Goal: Task Accomplishment & Management: Use online tool/utility

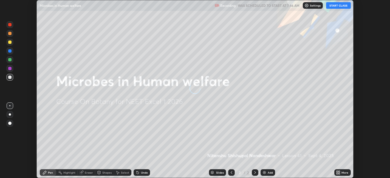
scroll to position [178, 390]
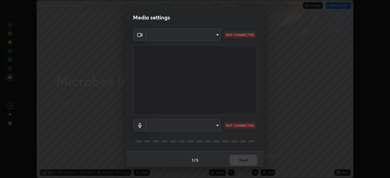
type input "e8d69c7dc0c2a56c5aabaa85415bde81fe71d5f71f3198f3fc497bb9ff74f4e0"
type input "default"
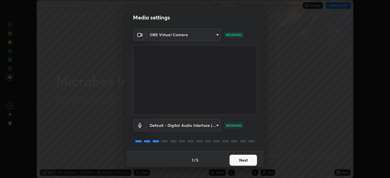
click at [237, 160] on button "Next" at bounding box center [242, 160] width 27 height 11
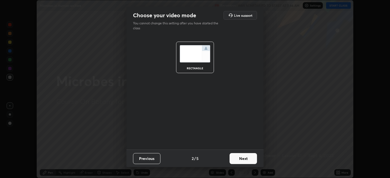
click at [238, 161] on button "Next" at bounding box center [242, 158] width 27 height 11
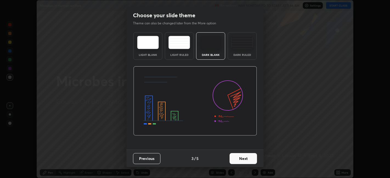
click at [243, 53] on div "Dark Ruled" at bounding box center [242, 45] width 29 height 27
click at [242, 159] on button "Next" at bounding box center [242, 158] width 27 height 11
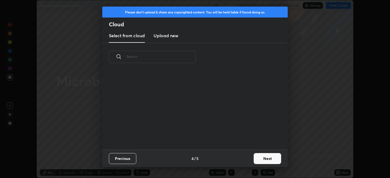
click at [260, 159] on button "Next" at bounding box center [267, 158] width 27 height 11
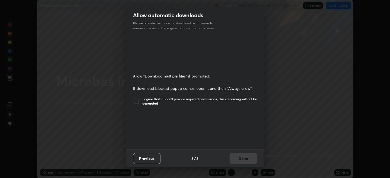
scroll to position [113, 0]
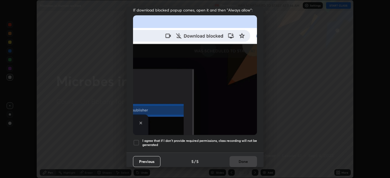
click at [139, 140] on div at bounding box center [136, 143] width 7 height 7
click at [242, 161] on button "Done" at bounding box center [242, 161] width 27 height 11
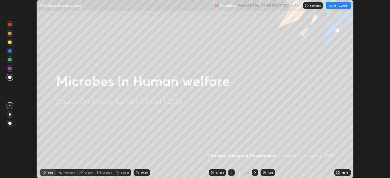
click at [338, 171] on icon at bounding box center [336, 171] width 1 height 1
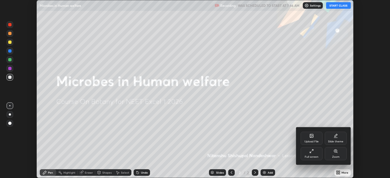
click at [313, 139] on div "Upload File" at bounding box center [311, 138] width 22 height 13
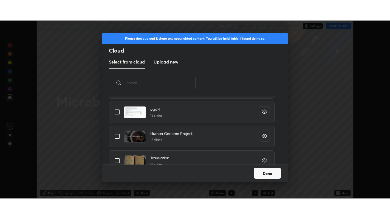
scroll to position [129, 0]
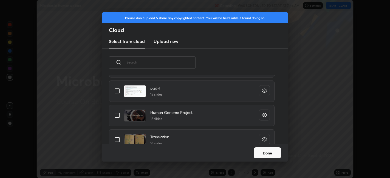
click at [121, 116] on input "grid" at bounding box center [117, 116] width 12 height 12
checkbox input "true"
click at [265, 153] on button "Done" at bounding box center [267, 153] width 27 height 11
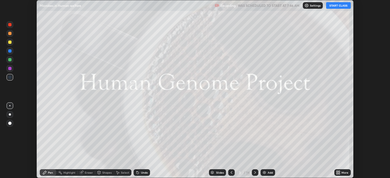
click at [254, 174] on icon at bounding box center [255, 172] width 2 height 3
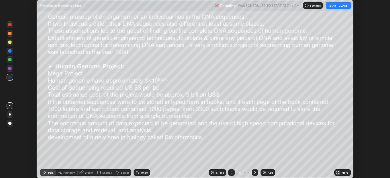
click at [255, 172] on icon at bounding box center [255, 173] width 4 height 4
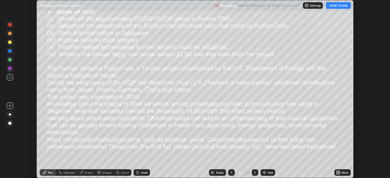
click at [254, 172] on icon at bounding box center [255, 172] width 2 height 3
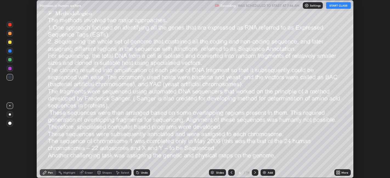
click at [254, 173] on icon at bounding box center [255, 173] width 4 height 4
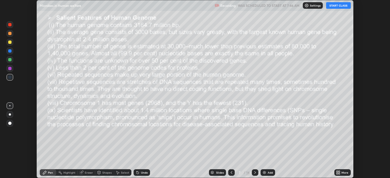
click at [254, 173] on icon at bounding box center [255, 173] width 4 height 4
click at [255, 173] on icon at bounding box center [255, 173] width 4 height 4
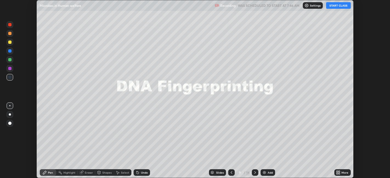
click at [255, 171] on icon at bounding box center [255, 173] width 4 height 4
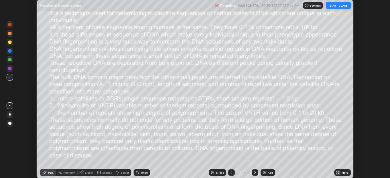
click at [254, 174] on icon at bounding box center [255, 172] width 2 height 3
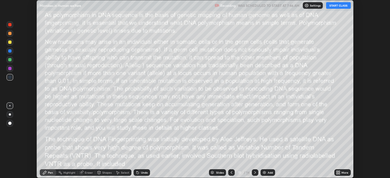
click at [254, 173] on icon at bounding box center [255, 173] width 4 height 4
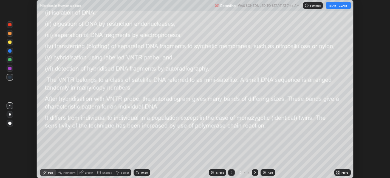
click at [338, 6] on button "START CLASS" at bounding box center [338, 5] width 25 height 7
click at [232, 173] on icon at bounding box center [231, 173] width 4 height 4
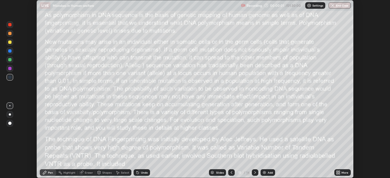
click at [338, 173] on icon at bounding box center [336, 173] width 1 height 1
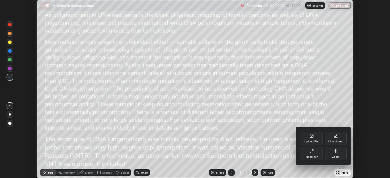
click at [312, 156] on div "Full screen" at bounding box center [312, 157] width 14 height 3
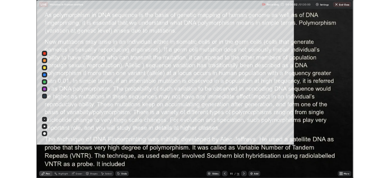
scroll to position [219, 390]
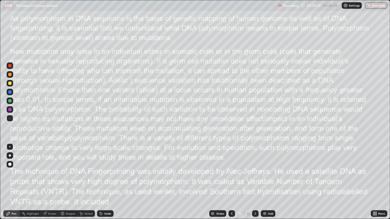
click at [228, 178] on div at bounding box center [231, 214] width 7 height 7
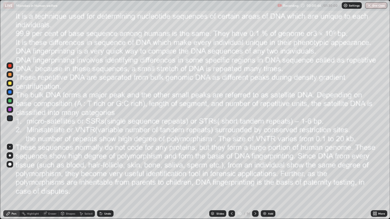
click at [255, 178] on div at bounding box center [255, 214] width 7 height 7
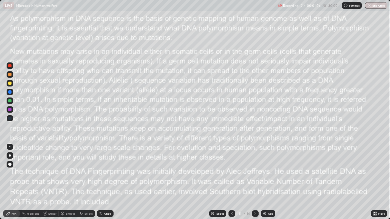
click at [231, 178] on icon at bounding box center [231, 214] width 4 height 4
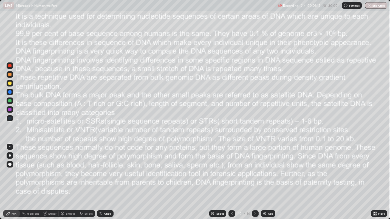
click at [7, 84] on div at bounding box center [10, 83] width 7 height 7
click at [255, 178] on icon at bounding box center [255, 213] width 2 height 3
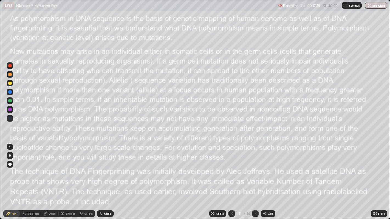
click at [255, 178] on icon at bounding box center [255, 214] width 4 height 4
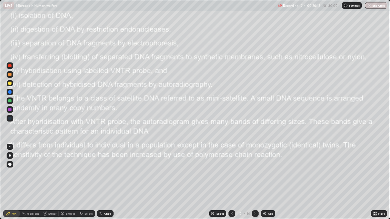
click at [9, 84] on div at bounding box center [9, 83] width 3 height 3
click at [12, 110] on div at bounding box center [10, 109] width 7 height 7
click at [375, 178] on icon at bounding box center [375, 214] width 1 height 1
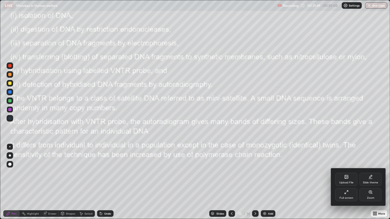
click at [348, 178] on div "Full screen" at bounding box center [346, 194] width 22 height 13
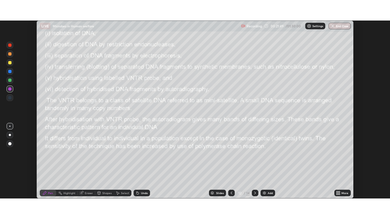
scroll to position [27239, 27027]
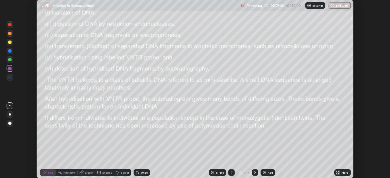
click at [254, 173] on icon at bounding box center [255, 173] width 4 height 4
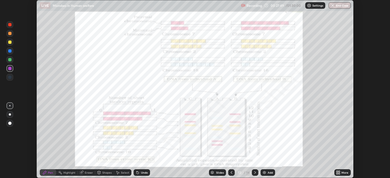
click at [231, 170] on div at bounding box center [231, 172] width 7 height 7
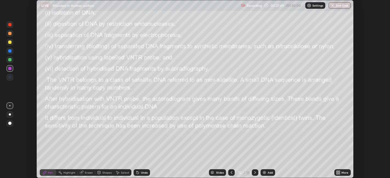
click at [263, 174] on img at bounding box center [264, 173] width 4 height 4
click at [11, 60] on div at bounding box center [9, 59] width 3 height 3
click at [9, 78] on div at bounding box center [9, 77] width 3 height 3
click at [11, 70] on div at bounding box center [10, 68] width 7 height 7
click at [10, 60] on div at bounding box center [9, 59] width 3 height 3
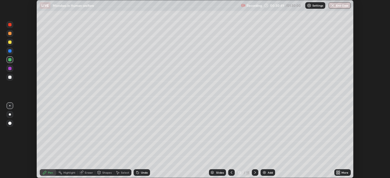
click at [231, 172] on icon at bounding box center [232, 172] width 2 height 3
click at [231, 174] on icon at bounding box center [231, 173] width 4 height 4
click at [255, 173] on icon at bounding box center [255, 172] width 2 height 3
click at [254, 173] on icon at bounding box center [255, 173] width 4 height 4
click at [255, 174] on icon at bounding box center [255, 173] width 4 height 4
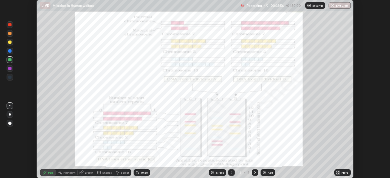
click at [11, 52] on div at bounding box center [10, 51] width 7 height 7
click at [254, 173] on icon at bounding box center [255, 173] width 4 height 4
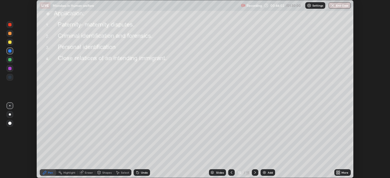
click at [228, 173] on div at bounding box center [231, 172] width 7 height 7
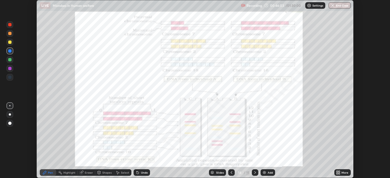
click at [231, 173] on icon at bounding box center [231, 173] width 4 height 4
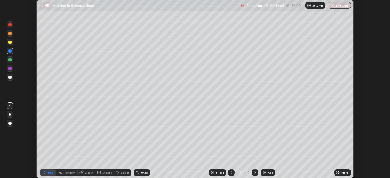
click at [231, 173] on icon at bounding box center [231, 173] width 4 height 4
click at [340, 174] on icon at bounding box center [339, 173] width 1 height 1
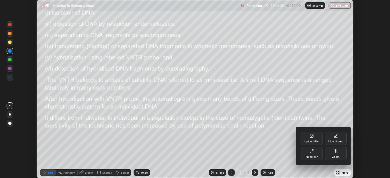
click at [319, 153] on div "Full screen" at bounding box center [311, 153] width 22 height 13
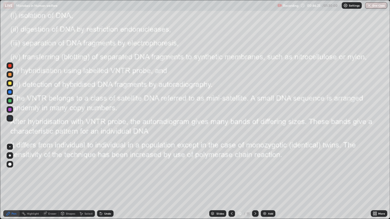
scroll to position [219, 390]
click at [254, 178] on icon at bounding box center [255, 214] width 4 height 4
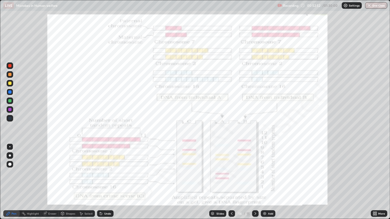
click at [254, 178] on icon at bounding box center [255, 214] width 4 height 4
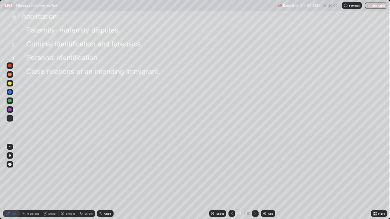
click at [375, 178] on icon at bounding box center [375, 212] width 1 height 1
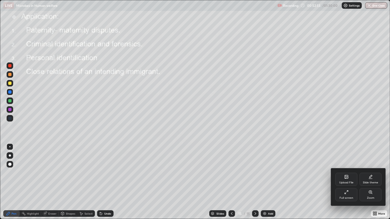
click at [345, 178] on div "Upload File" at bounding box center [346, 183] width 14 height 3
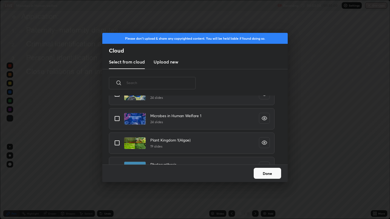
scroll to position [421, 0]
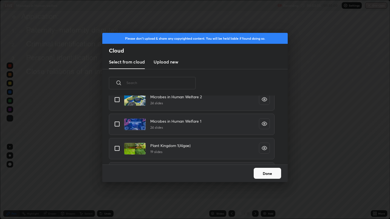
click at [118, 124] on input "grid" at bounding box center [117, 124] width 12 height 12
checkbox input "true"
click at [266, 174] on button "Done" at bounding box center [267, 173] width 27 height 11
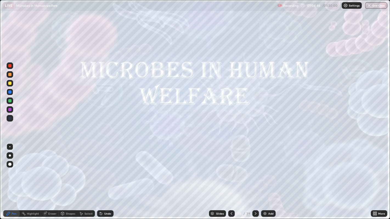
click at [256, 178] on icon at bounding box center [255, 214] width 4 height 4
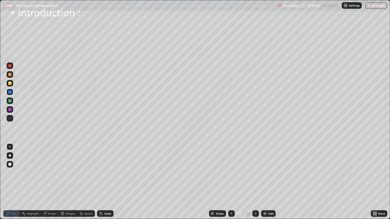
click at [10, 74] on div at bounding box center [9, 74] width 3 height 3
click at [51, 178] on div "Eraser" at bounding box center [52, 213] width 8 height 3
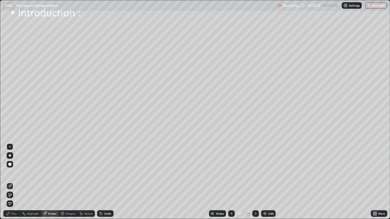
click at [19, 178] on div "Pen" at bounding box center [11, 214] width 16 height 7
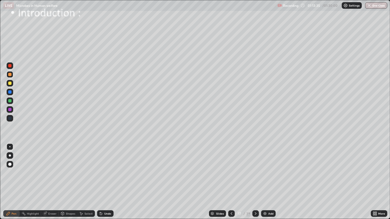
click at [50, 178] on div "Eraser" at bounding box center [52, 213] width 8 height 3
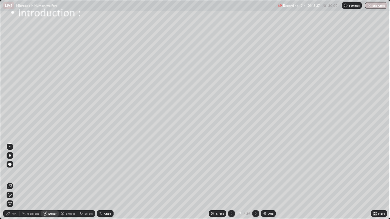
click at [10, 178] on icon at bounding box center [8, 214] width 4 height 4
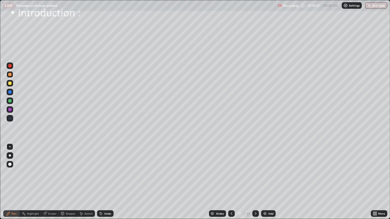
click at [101, 178] on icon at bounding box center [101, 214] width 2 height 2
click at [104, 178] on div "Undo" at bounding box center [105, 214] width 16 height 7
click at [103, 178] on div "Undo" at bounding box center [105, 214] width 16 height 7
click at [105, 178] on div "Undo" at bounding box center [105, 214] width 16 height 7
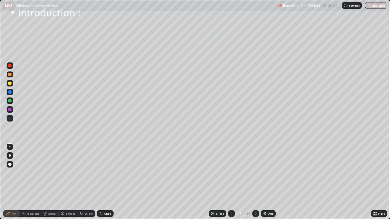
click at [110, 178] on div "Undo" at bounding box center [107, 213] width 7 height 3
click at [109, 178] on div "Undo" at bounding box center [107, 213] width 7 height 3
click at [255, 178] on icon at bounding box center [255, 214] width 4 height 4
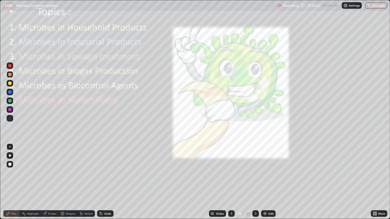
click at [255, 178] on icon at bounding box center [256, 213] width 2 height 3
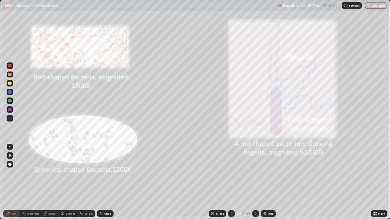
click at [254, 178] on icon at bounding box center [255, 214] width 4 height 4
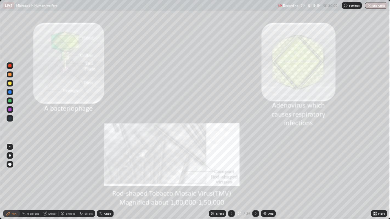
click at [231, 178] on icon at bounding box center [231, 214] width 4 height 4
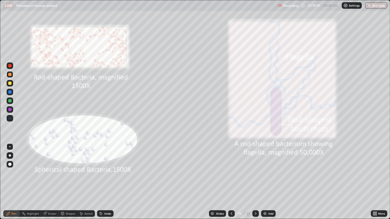
click at [231, 178] on icon at bounding box center [231, 214] width 4 height 4
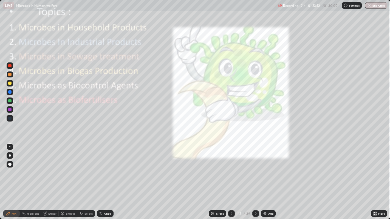
click at [373, 6] on button "End Class" at bounding box center [376, 5] width 22 height 7
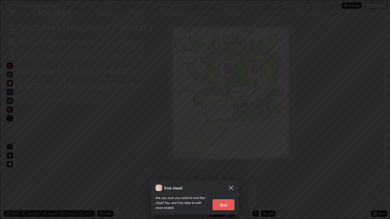
click at [228, 178] on button "End" at bounding box center [223, 205] width 22 height 11
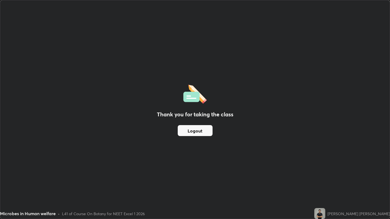
click at [202, 131] on button "Logout" at bounding box center [195, 130] width 35 height 11
